Goal: Task Accomplishment & Management: Manage account settings

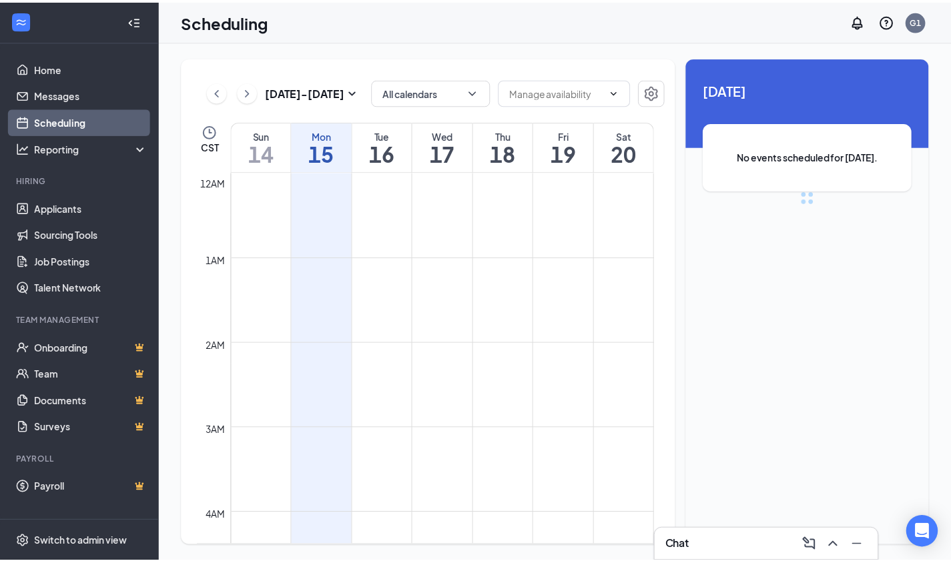
scroll to position [656, 0]
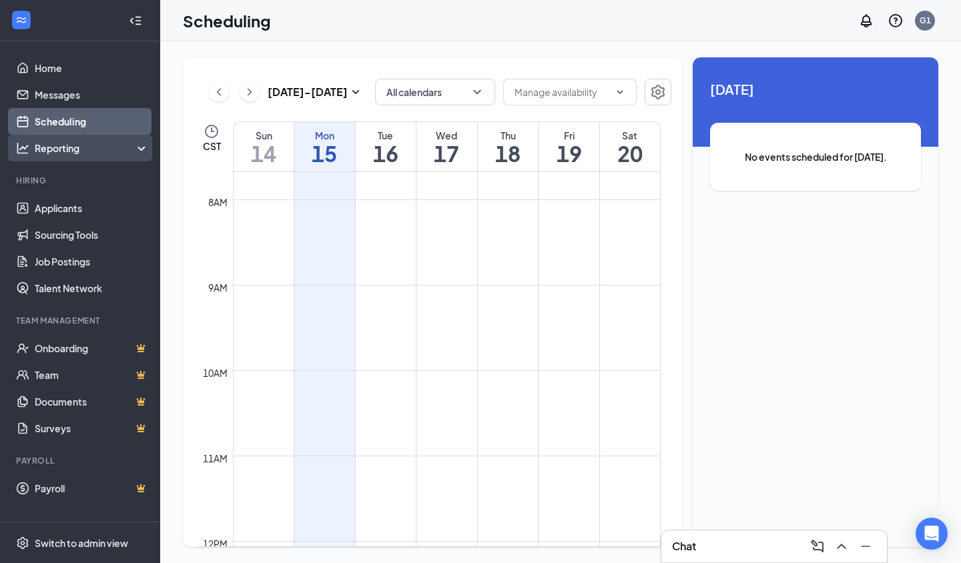
click at [59, 145] on div "Reporting" at bounding box center [92, 147] width 115 height 13
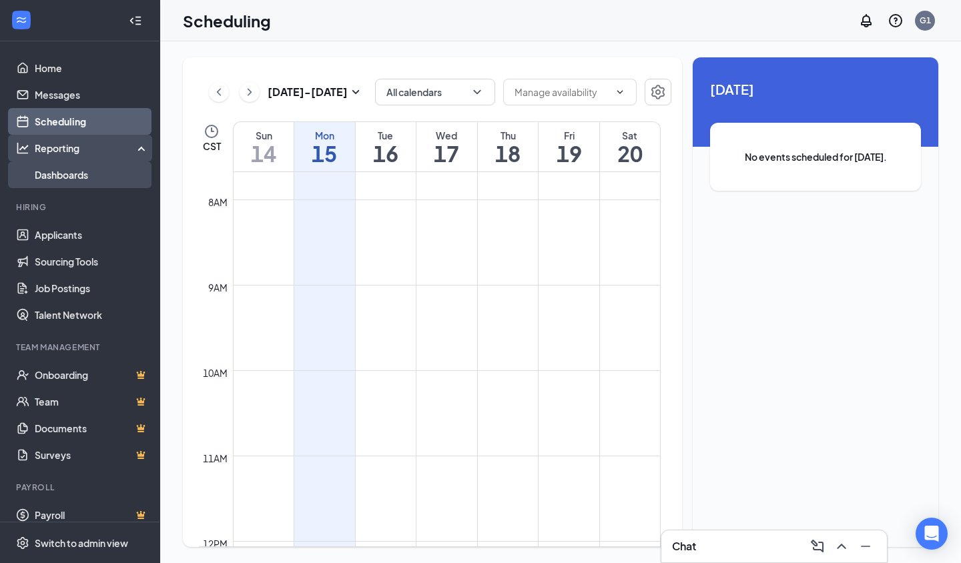
click at [76, 175] on link "Dashboards" at bounding box center [92, 174] width 114 height 27
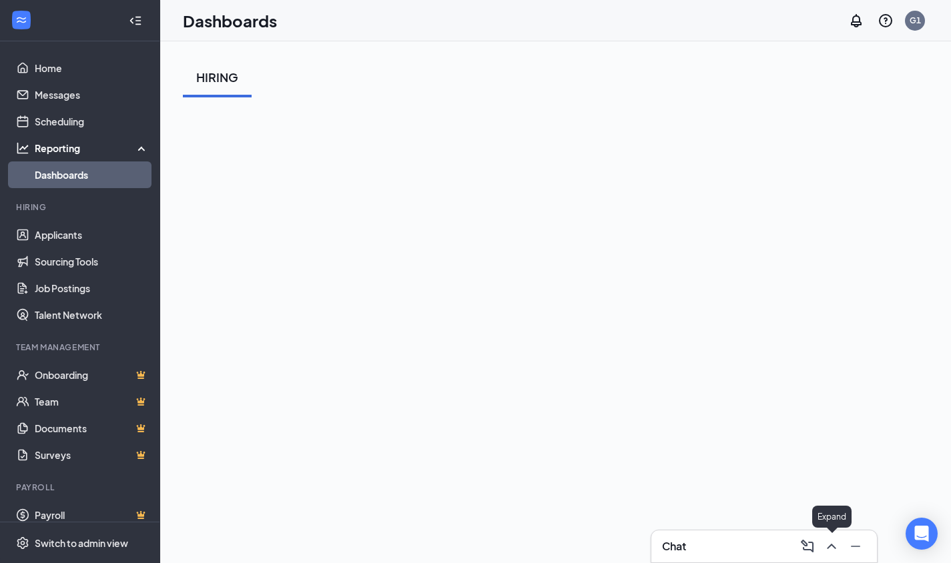
click at [832, 544] on icon "ChevronUp" at bounding box center [831, 546] width 9 height 5
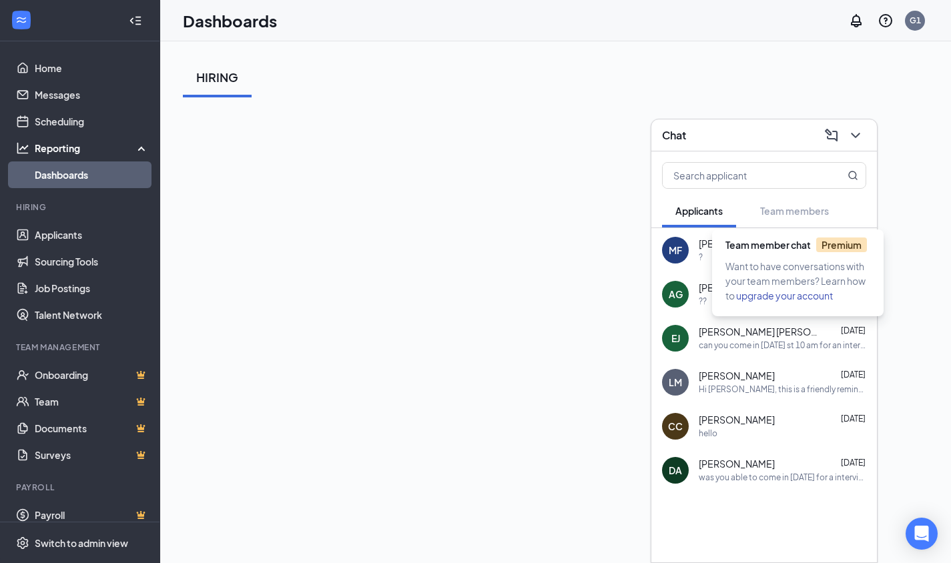
click at [813, 221] on div "Team member chat Premium Want to have conversations with your team members? Lea…" at bounding box center [797, 267] width 171 height 97
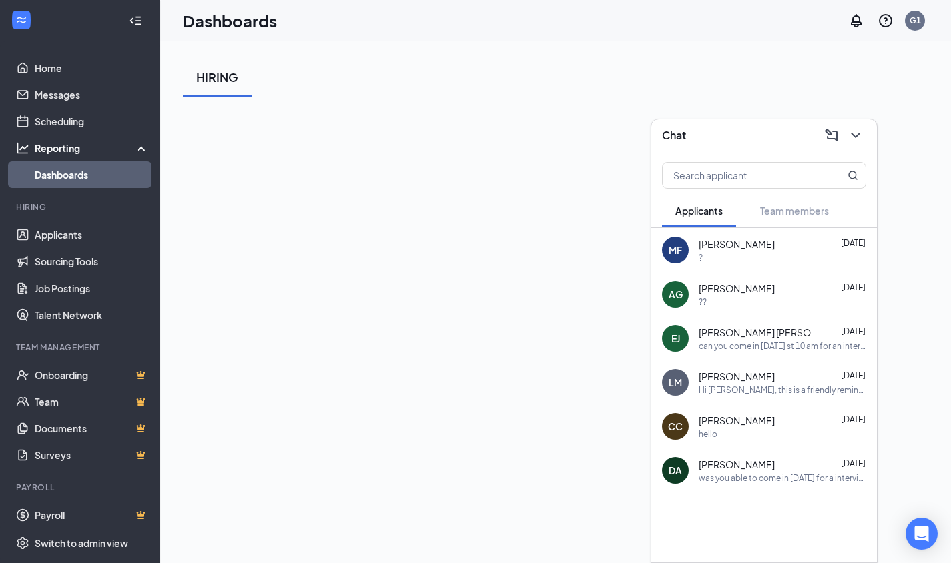
click at [543, 83] on div "HIRING" at bounding box center [555, 77] width 745 height 40
click at [854, 137] on icon "ChevronDown" at bounding box center [855, 135] width 16 height 16
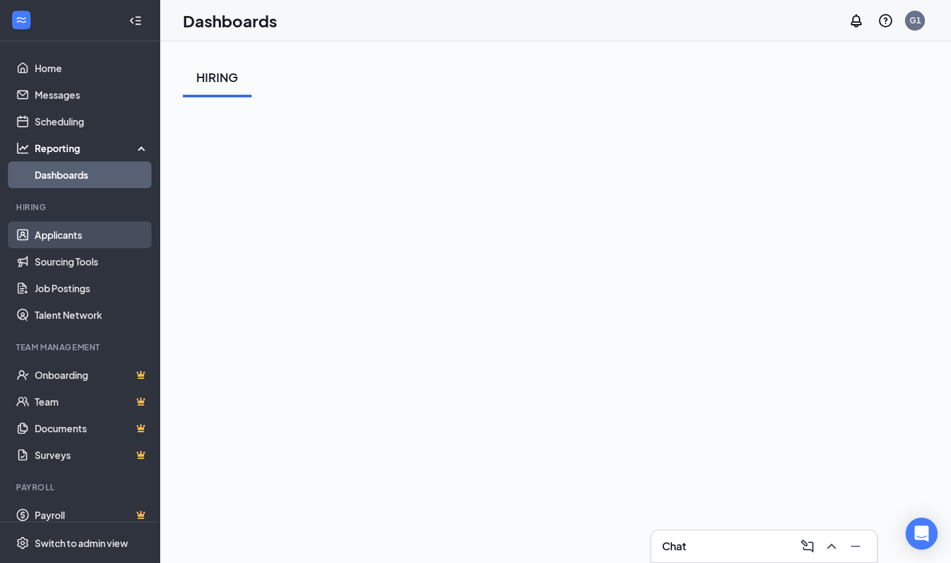
click at [68, 231] on link "Applicants" at bounding box center [92, 234] width 114 height 27
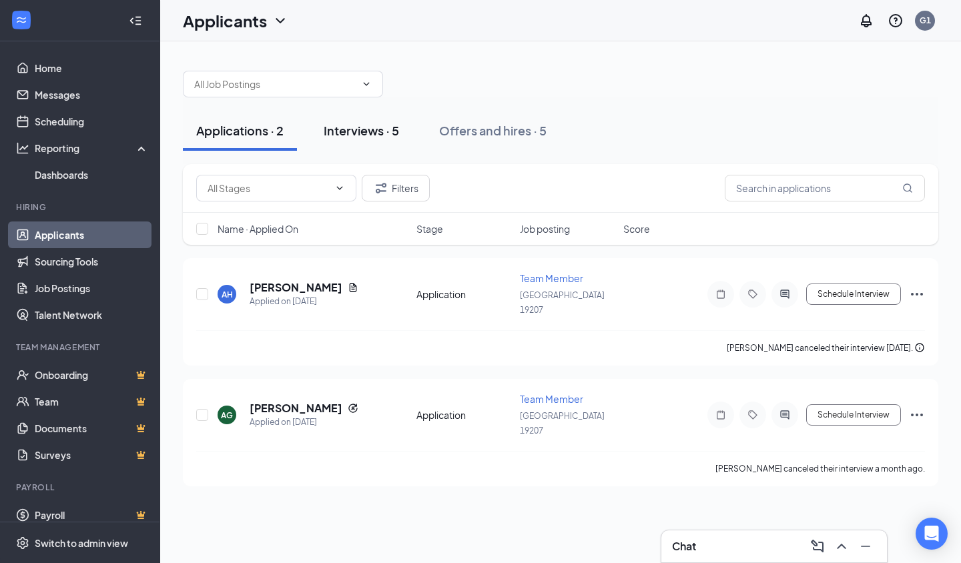
click at [368, 127] on div "Interviews · 5" at bounding box center [361, 130] width 75 height 17
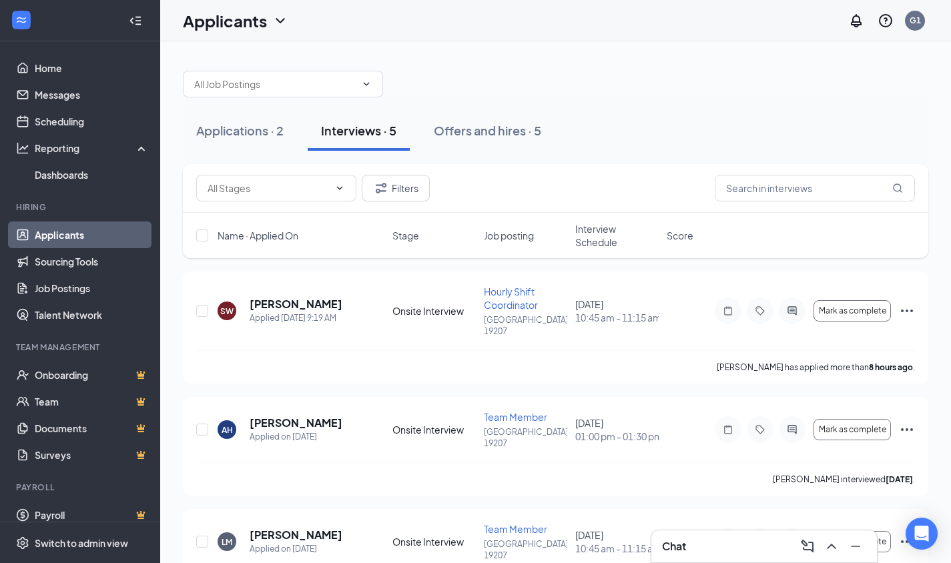
drag, startPoint x: 943, startPoint y: 340, endPoint x: 709, endPoint y: 497, distance: 282.2
click at [709, 509] on div "LM [PERSON_NAME] Applied on [DATE] Onsite Interview Team Member [GEOGRAPHIC_DAT…" at bounding box center [555, 558] width 745 height 99
click at [52, 99] on link "Messages" at bounding box center [92, 94] width 114 height 27
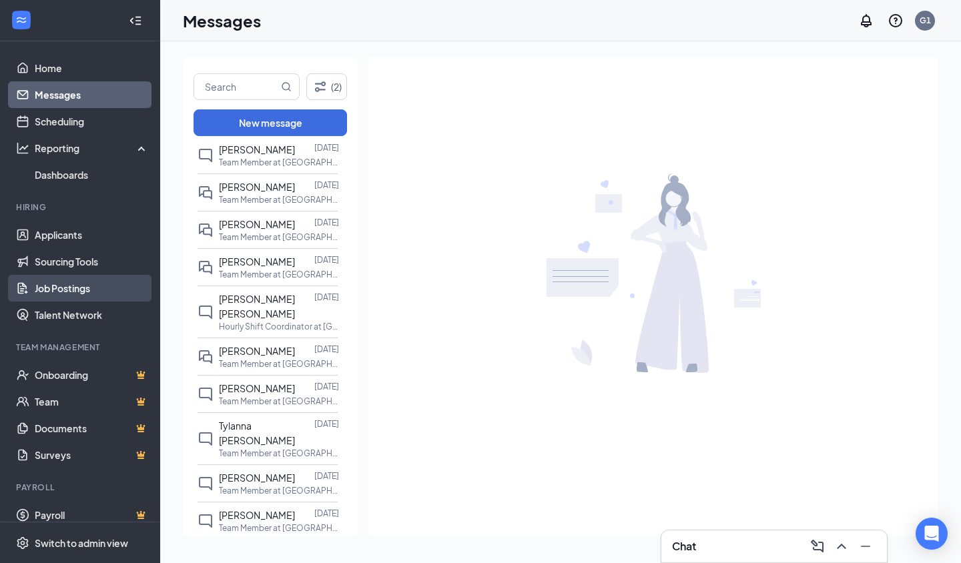
click at [72, 290] on link "Job Postings" at bounding box center [92, 288] width 114 height 27
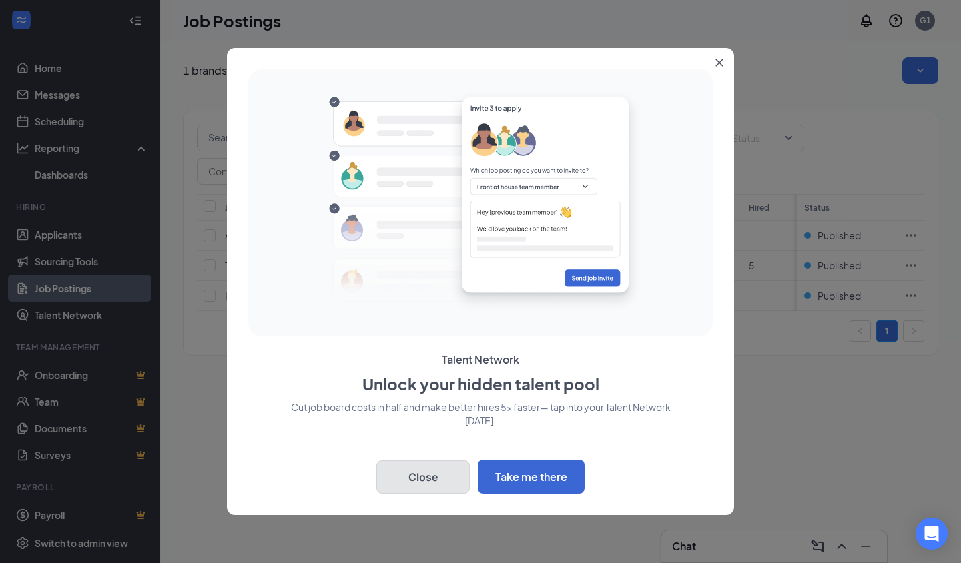
click at [428, 466] on button "Close" at bounding box center [422, 476] width 93 height 33
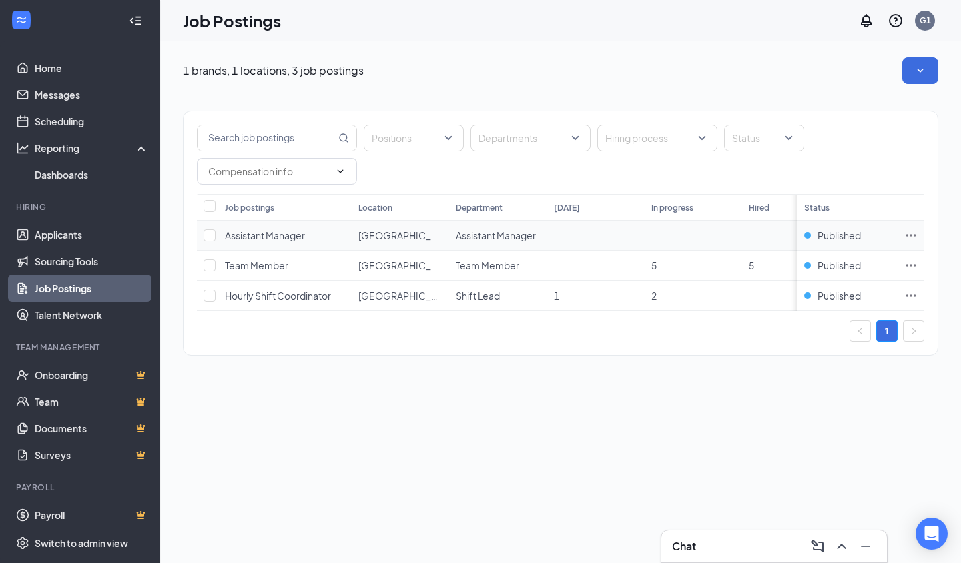
click at [521, 233] on span "Assistant Manager" at bounding box center [496, 235] width 80 height 12
click at [909, 239] on icon "Ellipses" at bounding box center [910, 235] width 13 height 13
click at [314, 403] on div "1 brands, 1 locations, 3 job postings Positions Departments Hiring process Stat…" at bounding box center [560, 302] width 801 height 522
click at [211, 231] on input "checkbox" at bounding box center [209, 235] width 12 height 12
checkbox input "true"
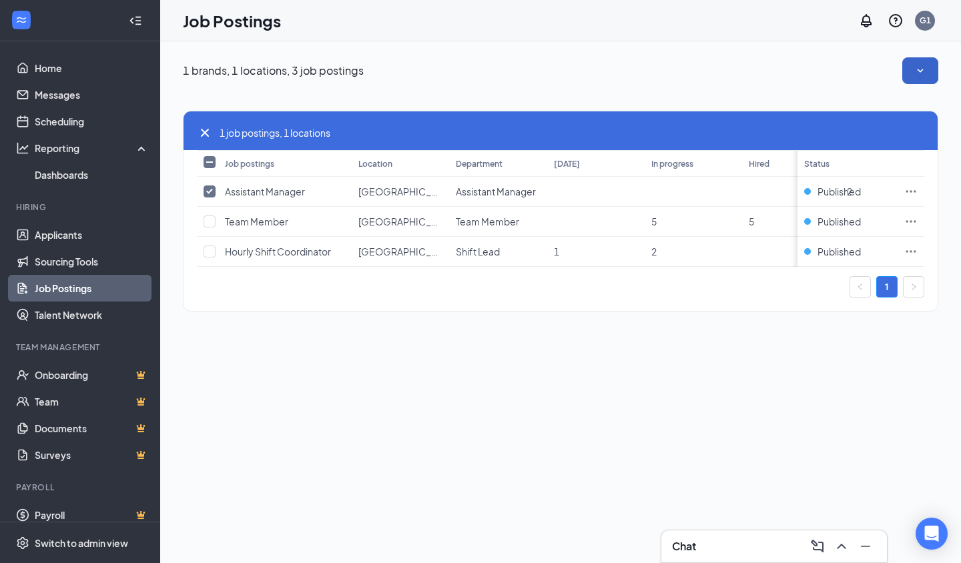
click at [905, 76] on button "button" at bounding box center [920, 70] width 36 height 27
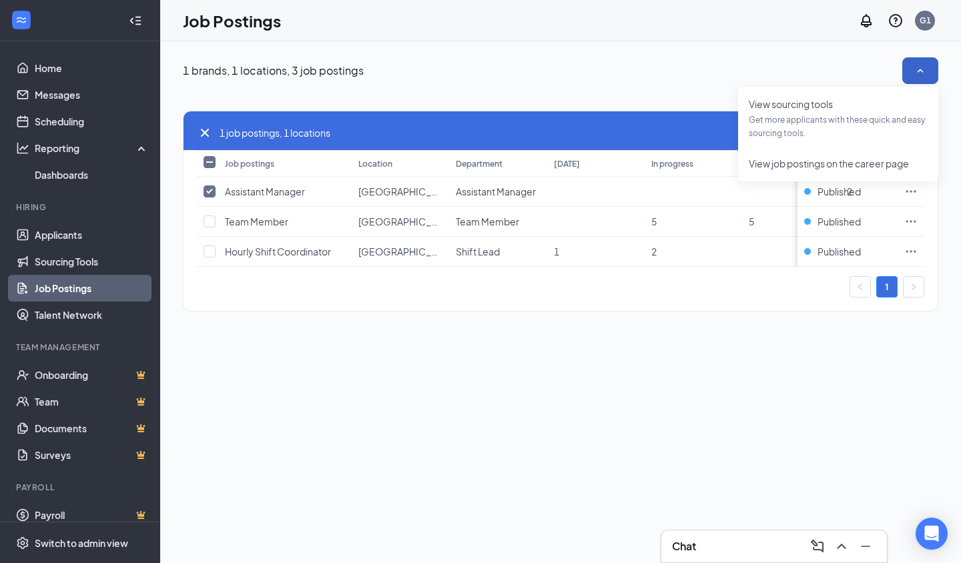
click at [920, 68] on icon "SmallChevronUp" at bounding box center [919, 70] width 13 height 13
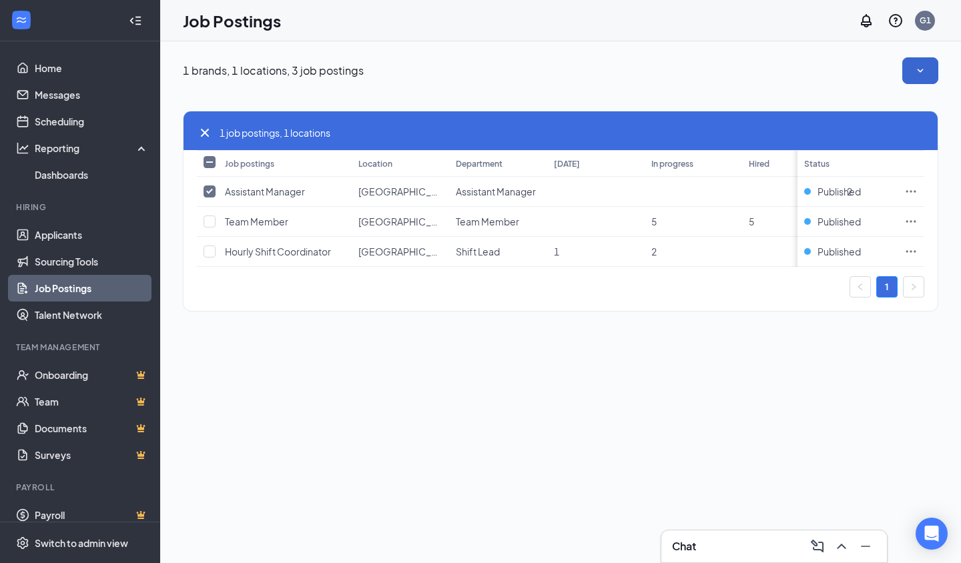
click at [474, 158] on div "Department" at bounding box center [479, 163] width 47 height 11
click at [217, 201] on td at bounding box center [207, 193] width 21 height 30
drag, startPoint x: 215, startPoint y: 194, endPoint x: 223, endPoint y: 191, distance: 8.7
drag, startPoint x: 223, startPoint y: 191, endPoint x: 903, endPoint y: 184, distance: 680.5
click at [903, 184] on td at bounding box center [910, 193] width 27 height 30
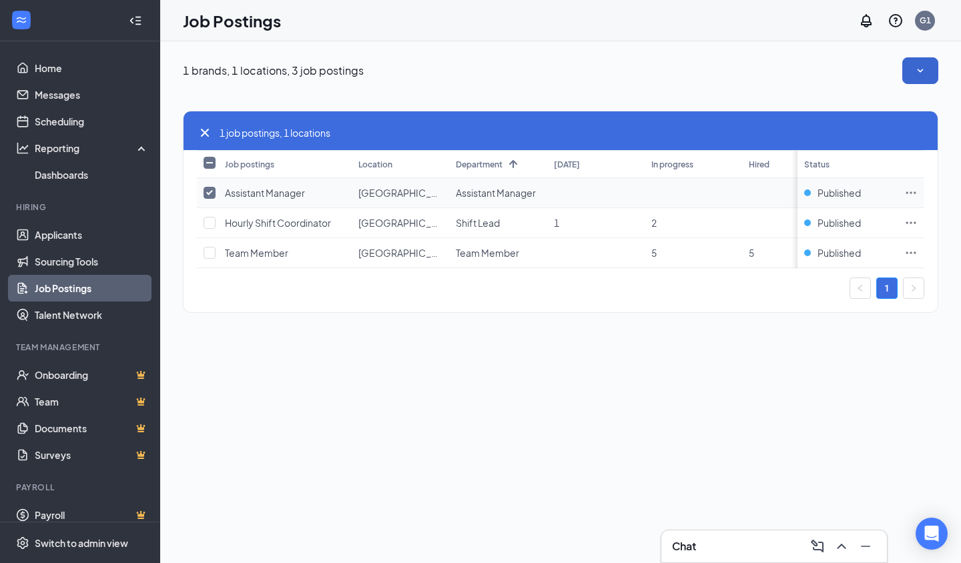
click at [911, 190] on icon "Ellipses" at bounding box center [910, 192] width 13 height 13
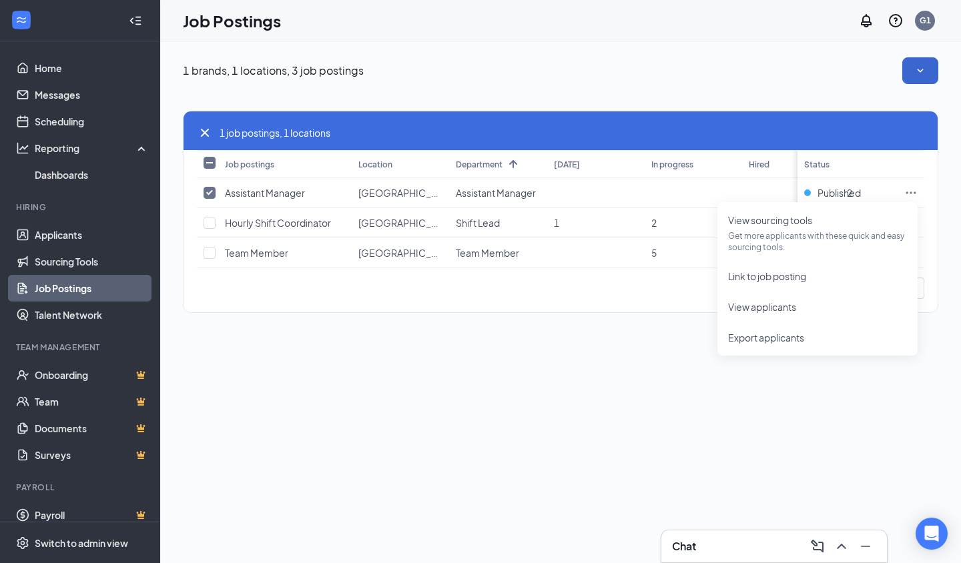
drag, startPoint x: 540, startPoint y: 382, endPoint x: 497, endPoint y: 350, distance: 53.5
click at [538, 382] on div "1 brands, 1 locations, 3 job postings 1 job postings, 1 locations Job postings …" at bounding box center [560, 302] width 801 height 522
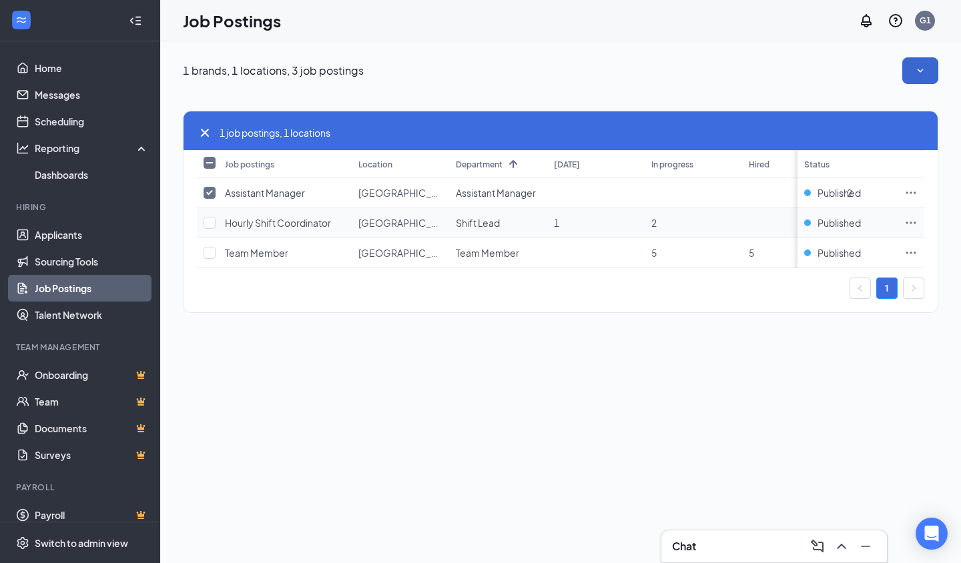
click at [422, 229] on td "[GEOGRAPHIC_DATA] 19207" at bounding box center [400, 223] width 97 height 30
click at [428, 216] on td "[GEOGRAPHIC_DATA] 19207" at bounding box center [400, 223] width 97 height 30
click at [217, 221] on td at bounding box center [207, 223] width 21 height 30
click at [237, 223] on span "Hourly Shift Coordinator" at bounding box center [278, 223] width 106 height 12
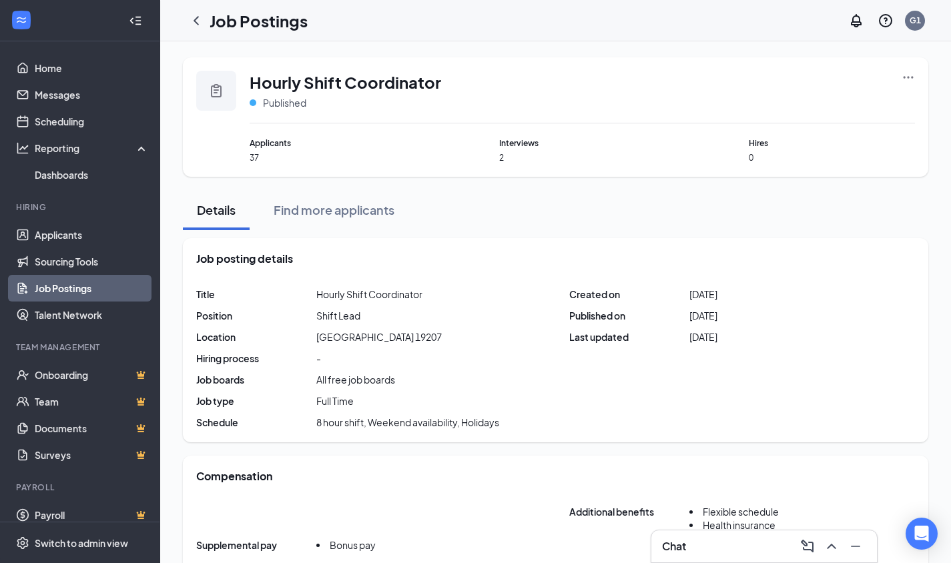
click at [243, 161] on div "Hourly Shift Coordinator Published Applicants 37 Interviews 2 Hires 0" at bounding box center [555, 117] width 718 height 93
click at [262, 157] on span "37" at bounding box center [333, 157] width 166 height 11
click at [310, 213] on div "Find more applicants" at bounding box center [334, 209] width 121 height 17
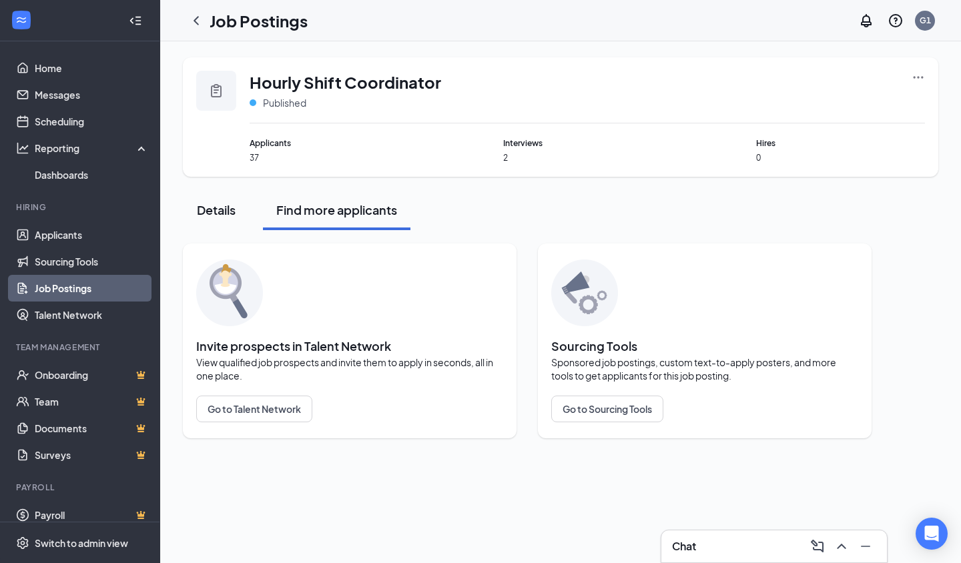
click at [244, 218] on div "Details Find more applicants" at bounding box center [560, 210] width 755 height 40
click at [205, 217] on div "Details" at bounding box center [216, 209] width 40 height 17
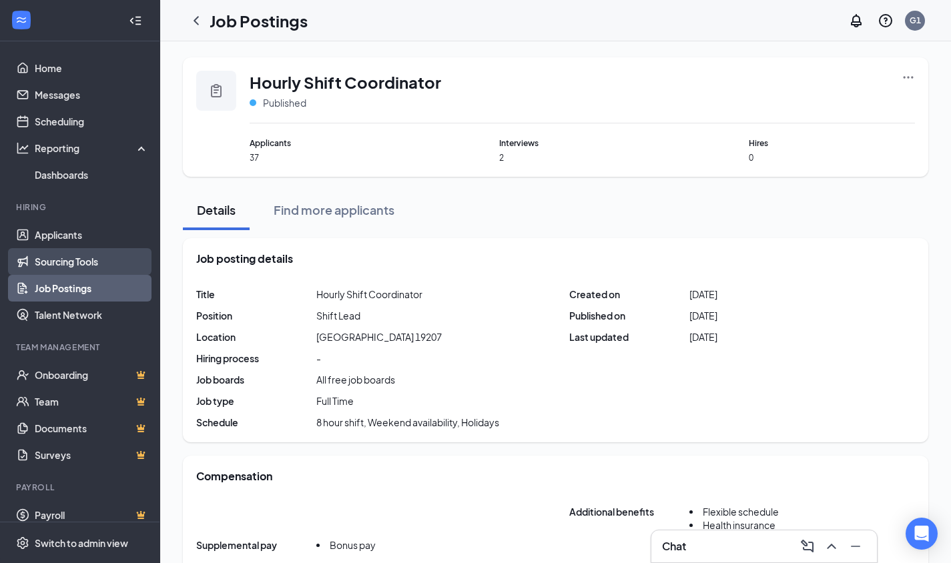
click at [81, 257] on link "Sourcing Tools" at bounding box center [92, 261] width 114 height 27
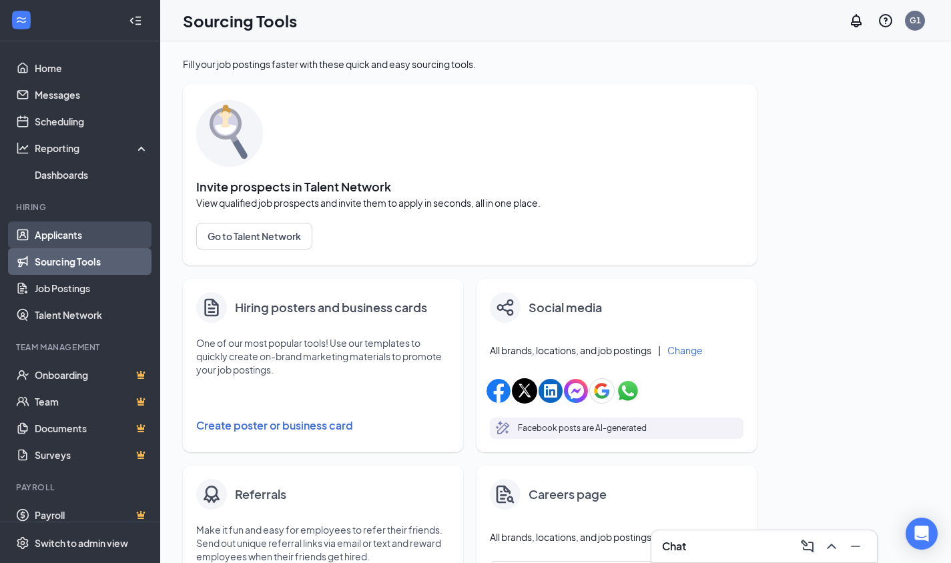
click at [64, 243] on link "Applicants" at bounding box center [92, 234] width 114 height 27
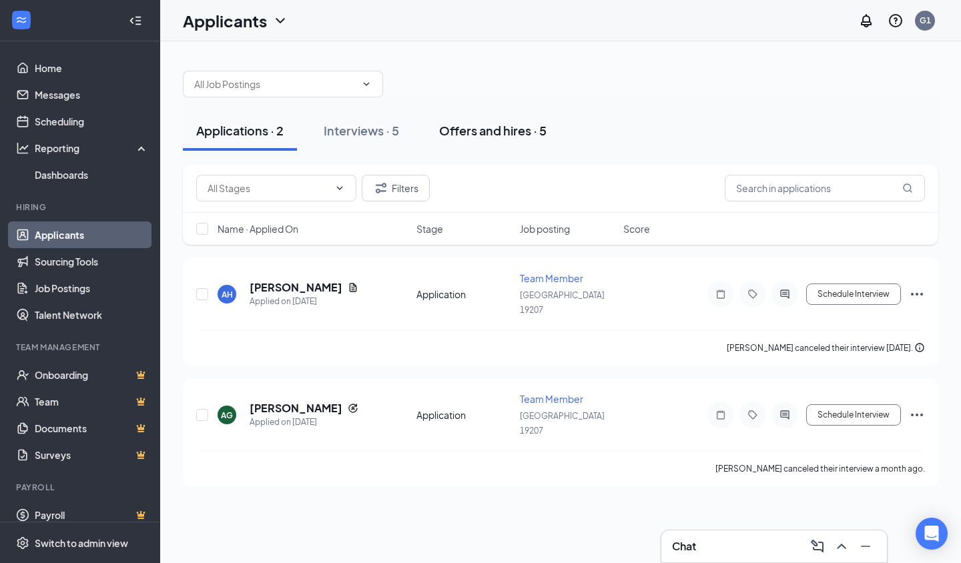
click at [490, 144] on button "Offers and hires · 5" at bounding box center [493, 131] width 134 height 40
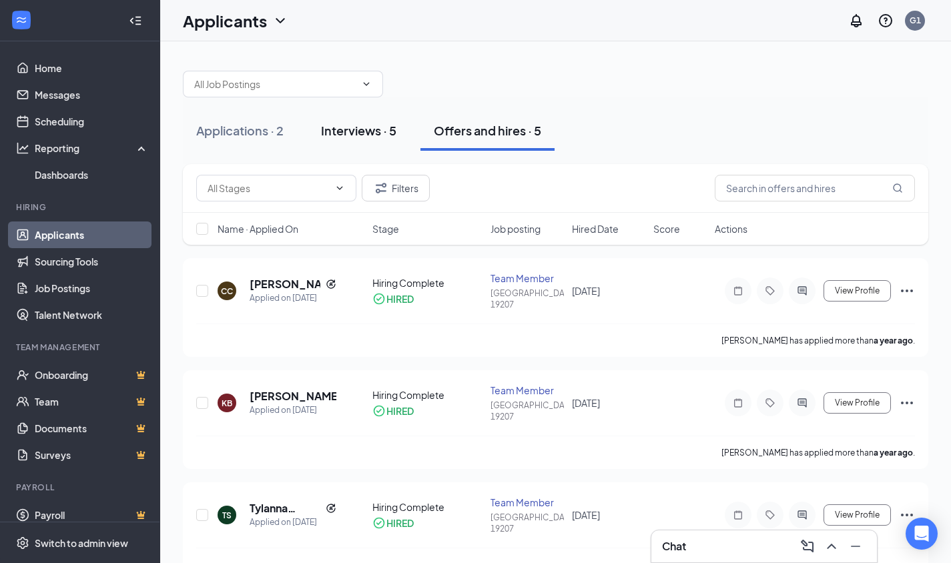
click at [358, 141] on button "Interviews · 5" at bounding box center [359, 131] width 102 height 40
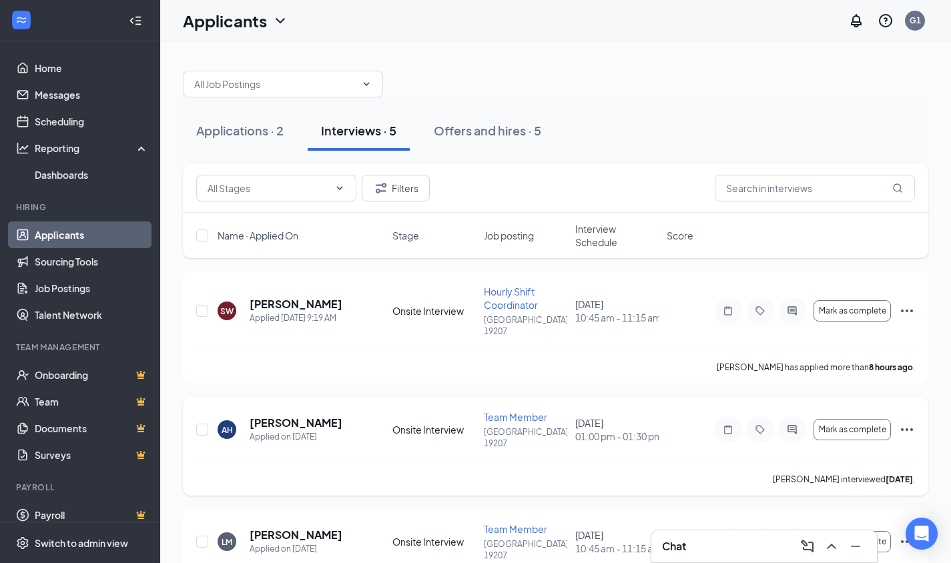
click at [241, 419] on div "AH [PERSON_NAME] Applied on [DATE]" at bounding box center [300, 430] width 167 height 28
click at [193, 419] on div "AH [PERSON_NAME] Applied on [DATE] Onsite Interview Team Member [GEOGRAPHIC_DAT…" at bounding box center [555, 446] width 745 height 99
click at [217, 416] on div "AH [PERSON_NAME] Applied on [DATE]" at bounding box center [300, 430] width 167 height 28
